Goal: Use online tool/utility: Use online tool/utility

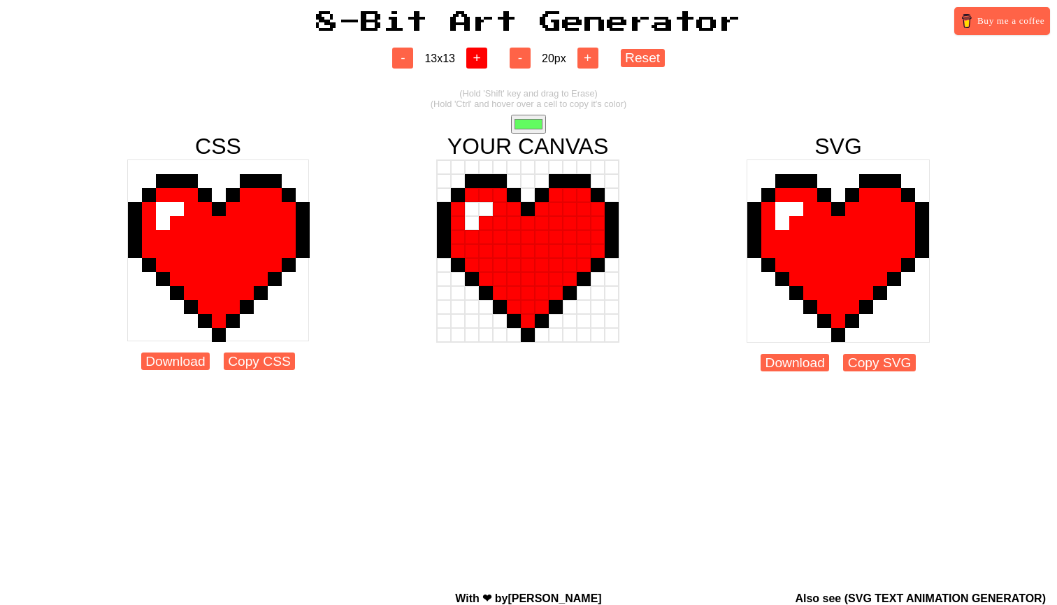
click at [486, 68] on button "+" at bounding box center [476, 58] width 21 height 21
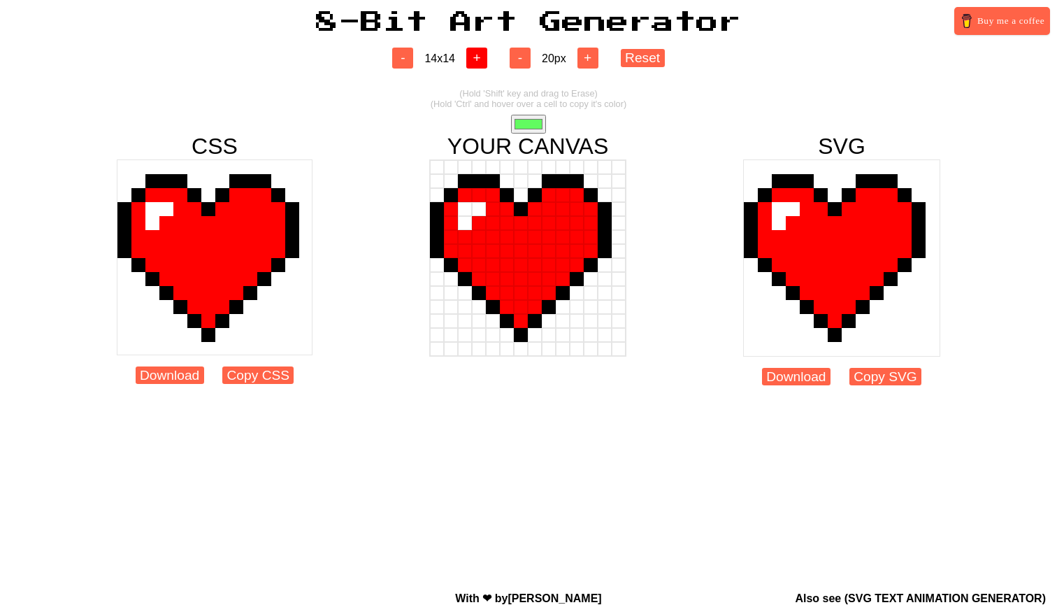
click at [486, 62] on button "+" at bounding box center [476, 58] width 21 height 21
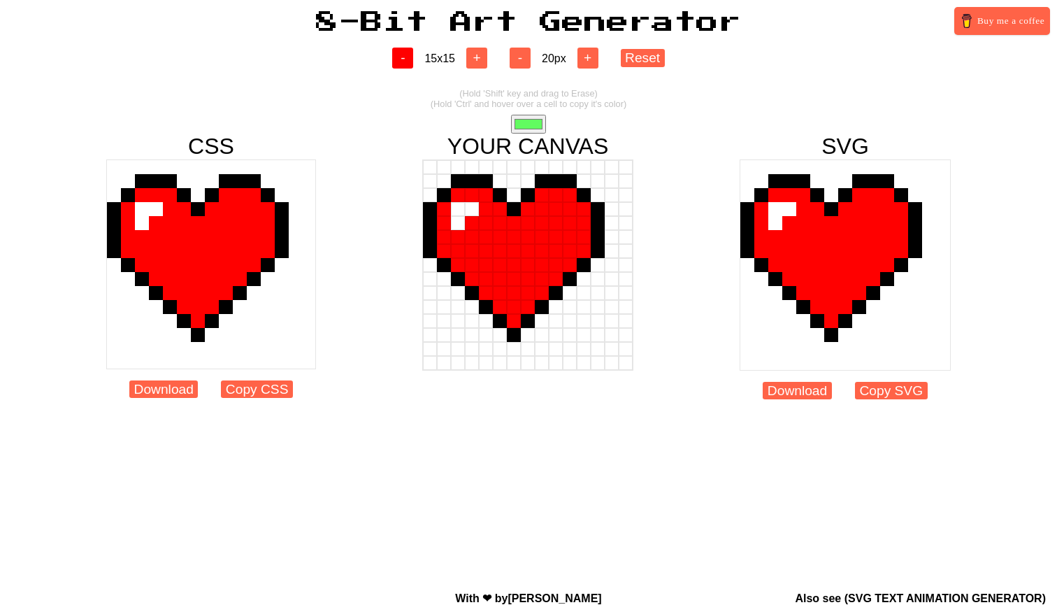
click at [402, 56] on button "-" at bounding box center [402, 58] width 21 height 21
click at [402, 55] on button "-" at bounding box center [402, 58] width 21 height 21
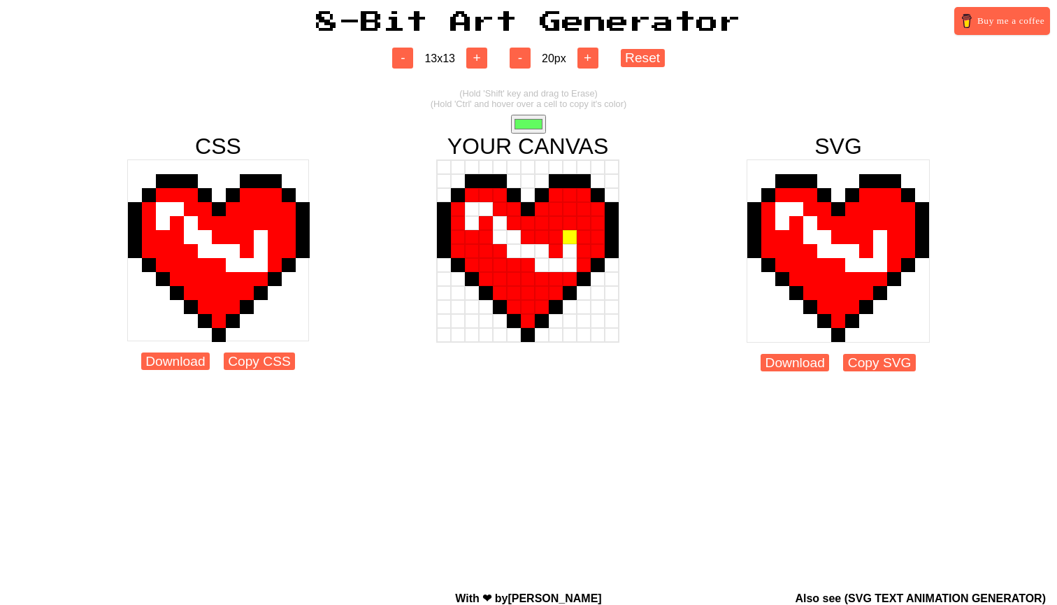
drag, startPoint x: 499, startPoint y: 203, endPoint x: 570, endPoint y: 240, distance: 79.8
click at [570, 240] on div at bounding box center [527, 250] width 183 height 183
click at [566, 225] on div at bounding box center [570, 223] width 14 height 14
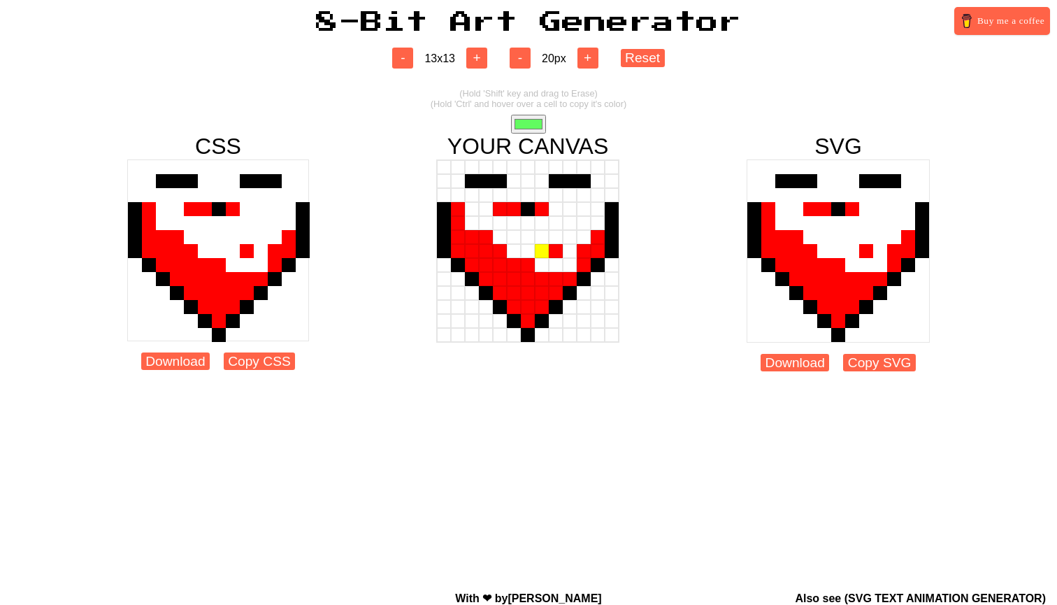
drag, startPoint x: 487, startPoint y: 191, endPoint x: 543, endPoint y: 245, distance: 78.2
click at [544, 245] on div at bounding box center [527, 250] width 183 height 183
click at [537, 230] on div at bounding box center [542, 237] width 14 height 14
click at [520, 234] on div at bounding box center [514, 237] width 14 height 14
click at [534, 224] on div at bounding box center [528, 223] width 14 height 14
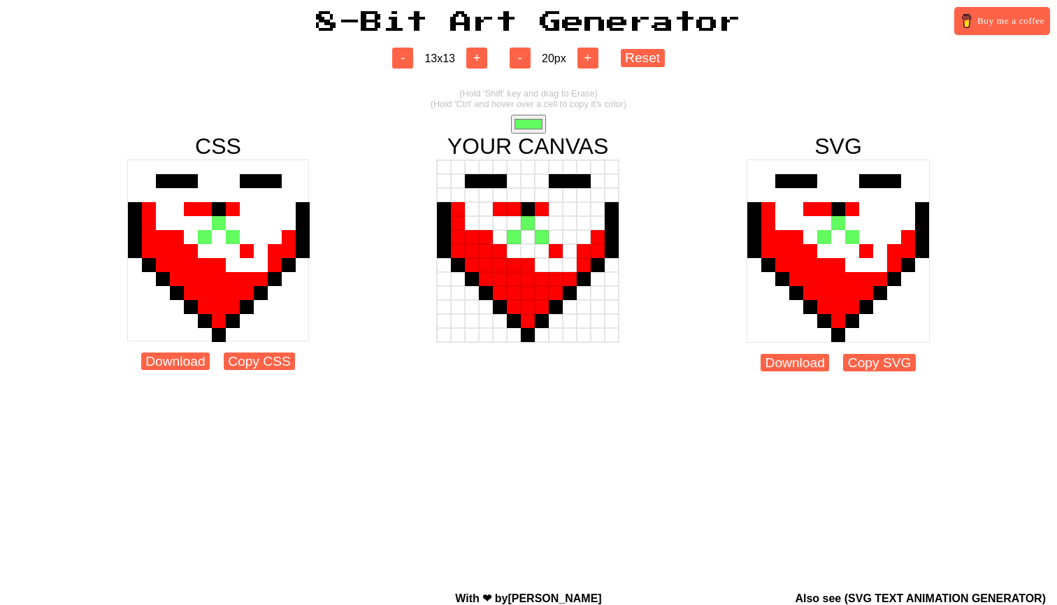
click at [528, 124] on input "#62fb60" at bounding box center [528, 124] width 35 height 19
type input "#929292"
click at [552, 183] on div at bounding box center [556, 181] width 14 height 14
drag, startPoint x: 576, startPoint y: 203, endPoint x: 576, endPoint y: 210, distance: 7.0
click at [576, 206] on div at bounding box center [570, 209] width 14 height 14
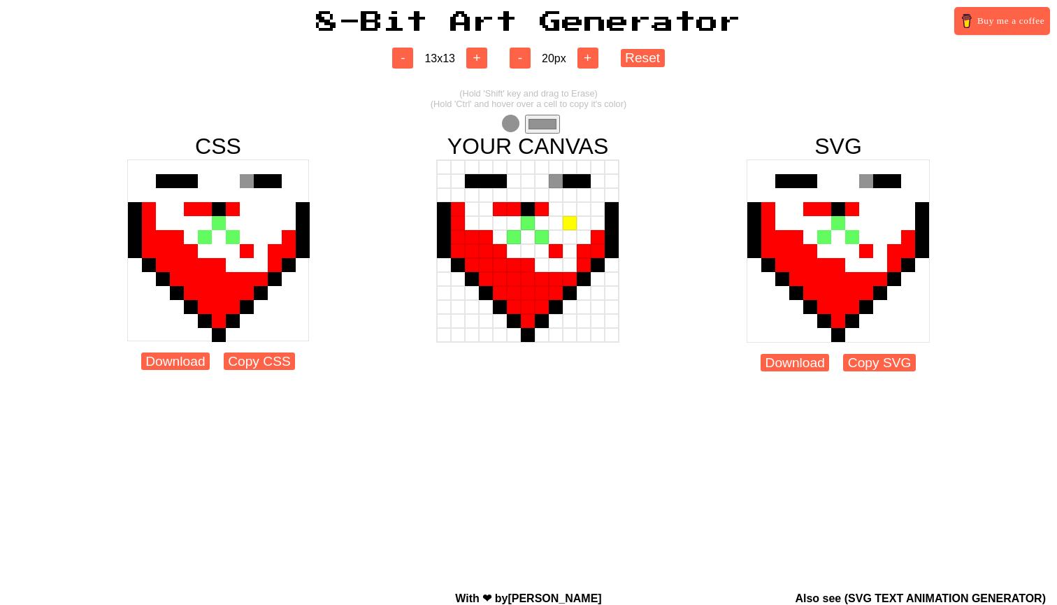
drag, startPoint x: 576, startPoint y: 210, endPoint x: 573, endPoint y: 219, distance: 8.8
click at [576, 214] on div at bounding box center [570, 209] width 14 height 14
drag, startPoint x: 555, startPoint y: 225, endPoint x: 543, endPoint y: 226, distance: 11.2
click at [554, 225] on div at bounding box center [528, 223] width 182 height 14
drag, startPoint x: 539, startPoint y: 227, endPoint x: 528, endPoint y: 229, distance: 11.4
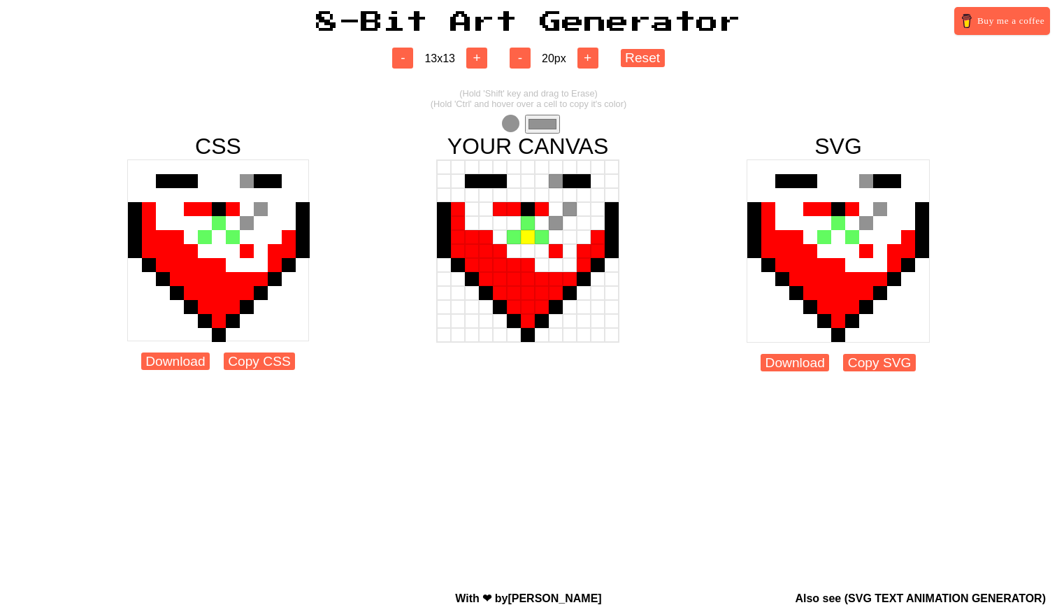
click at [534, 228] on div at bounding box center [528, 223] width 182 height 14
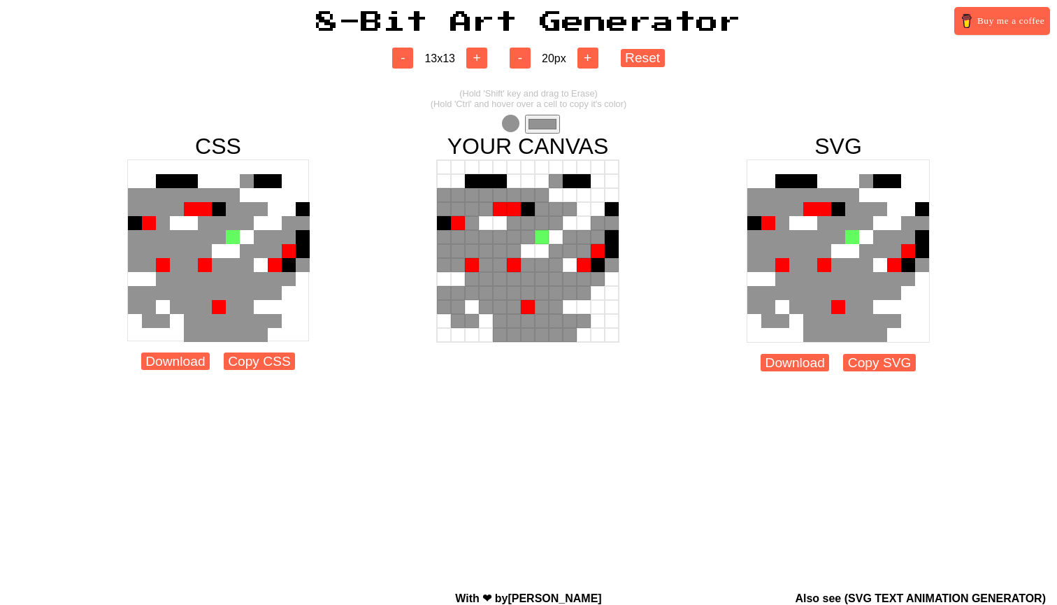
drag, startPoint x: 489, startPoint y: 201, endPoint x: 506, endPoint y: 183, distance: 25.2
click at [506, 183] on div at bounding box center [527, 250] width 183 height 183
